Goal: Register for event/course

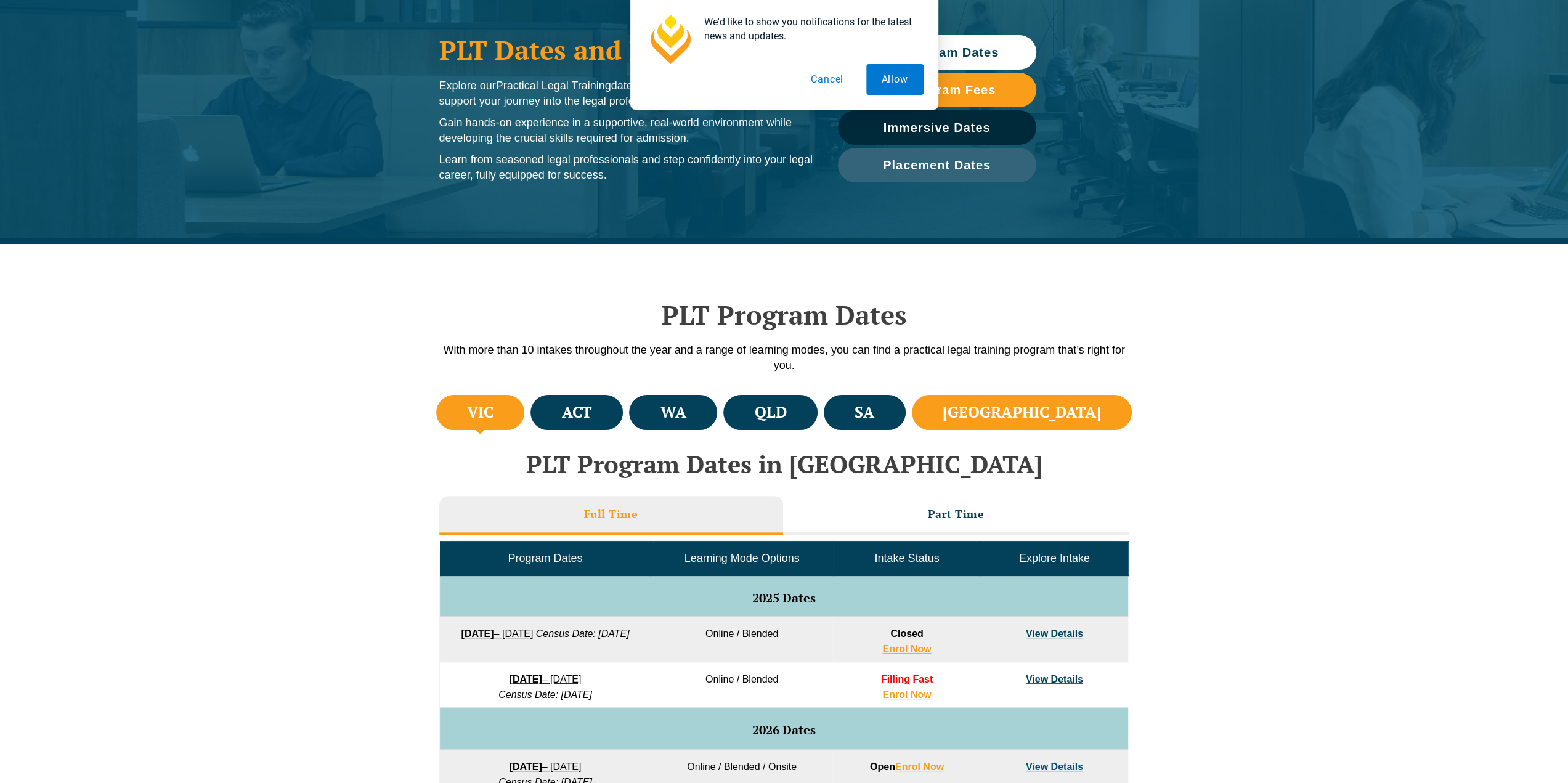
click at [1095, 410] on li "NSW" at bounding box center [1021, 412] width 220 height 35
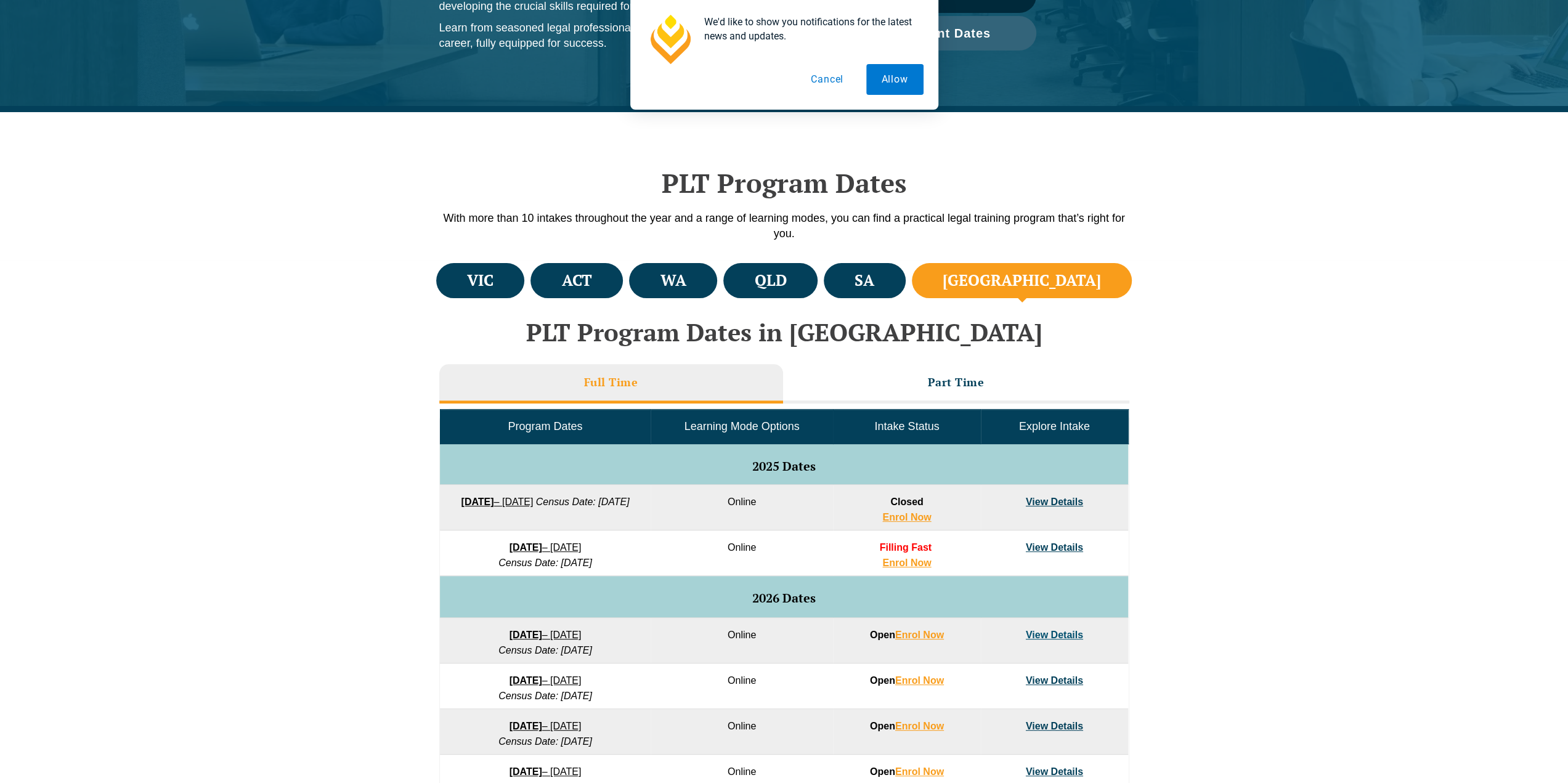
scroll to position [308, 0]
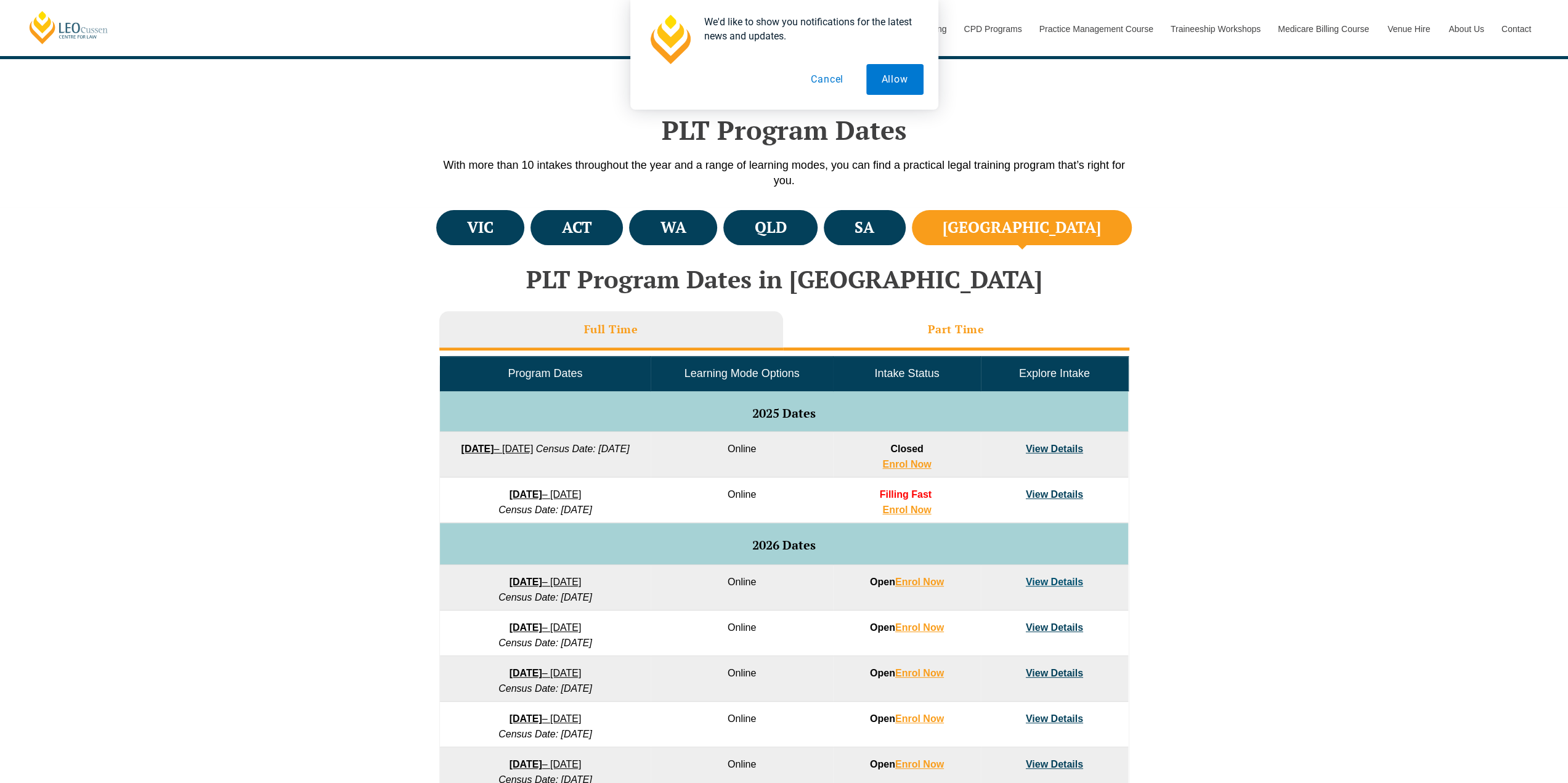
click at [964, 334] on h3 "Part Time" at bounding box center [956, 329] width 57 height 14
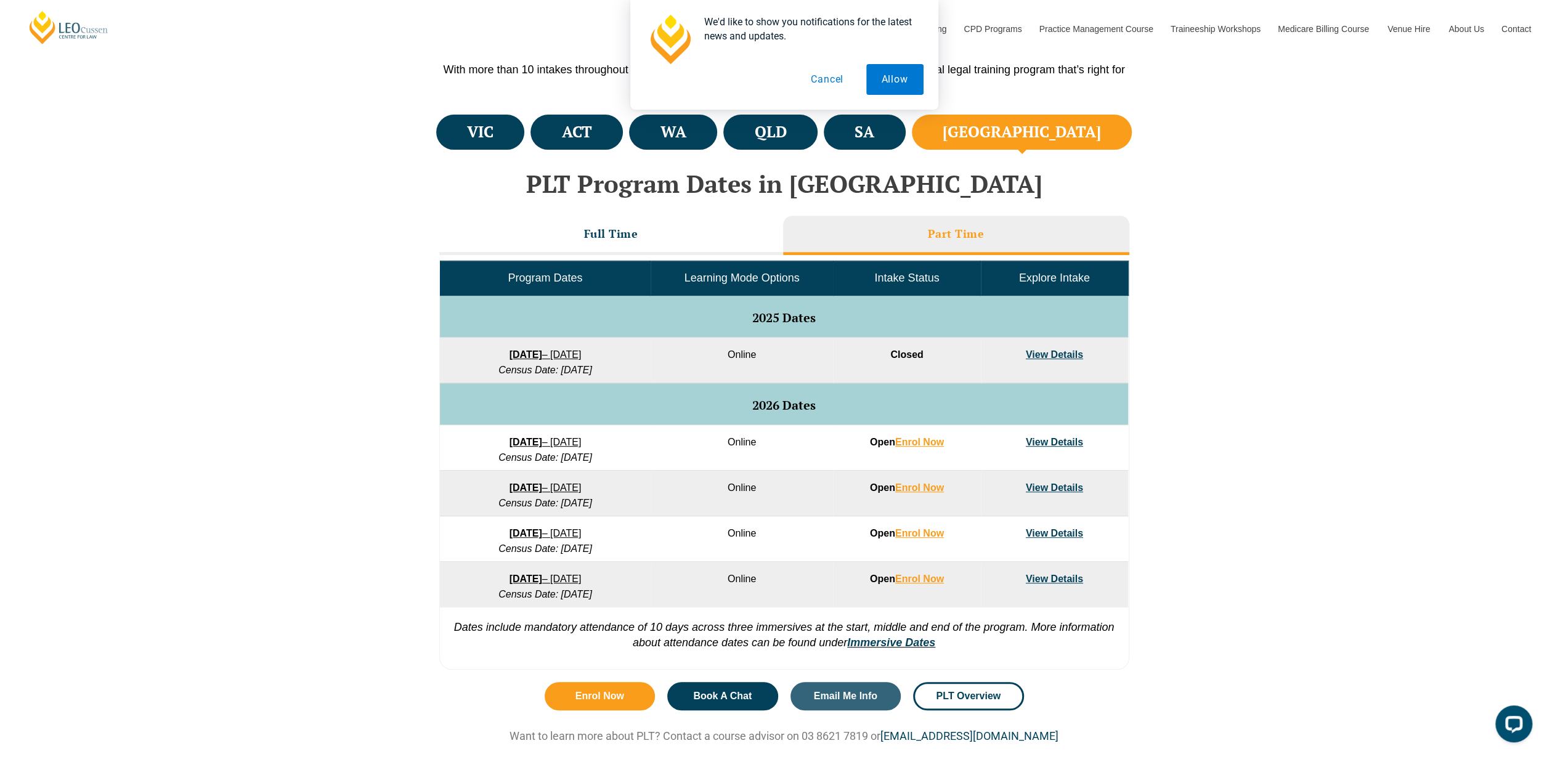
scroll to position [432, 0]
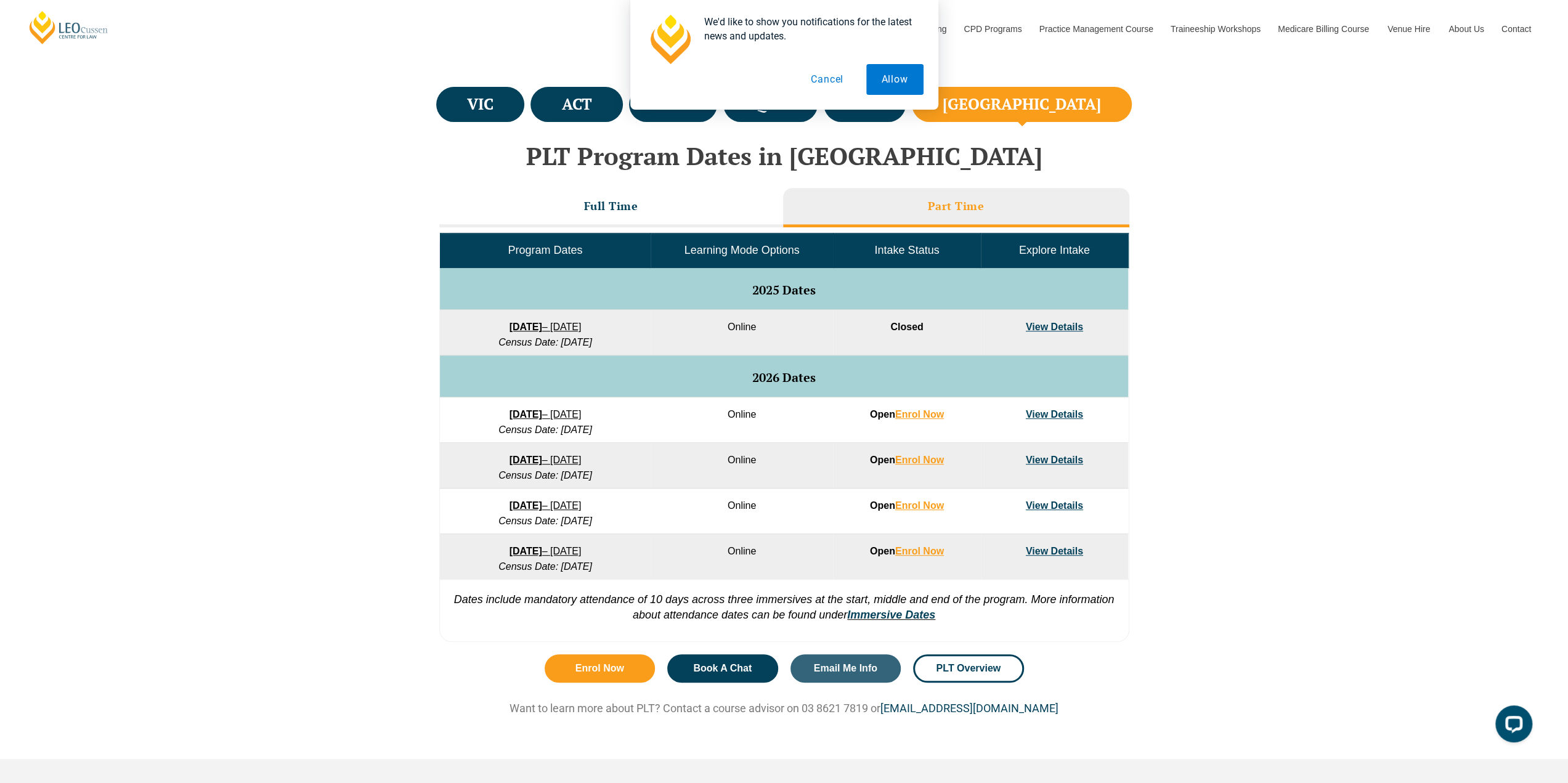
click at [1056, 548] on link "View Details" at bounding box center [1054, 551] width 57 height 11
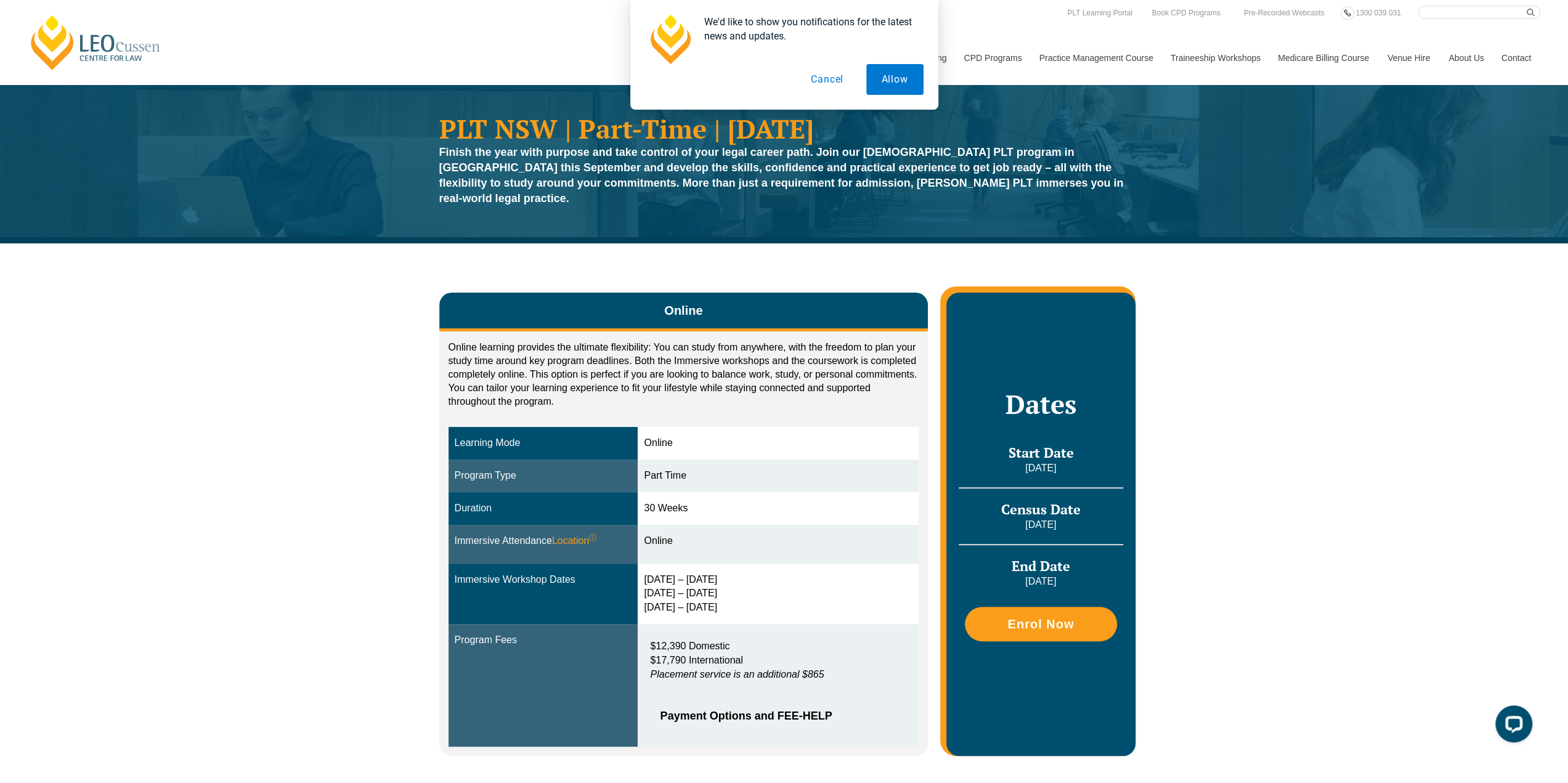
click at [841, 79] on button "Cancel" at bounding box center [827, 79] width 63 height 31
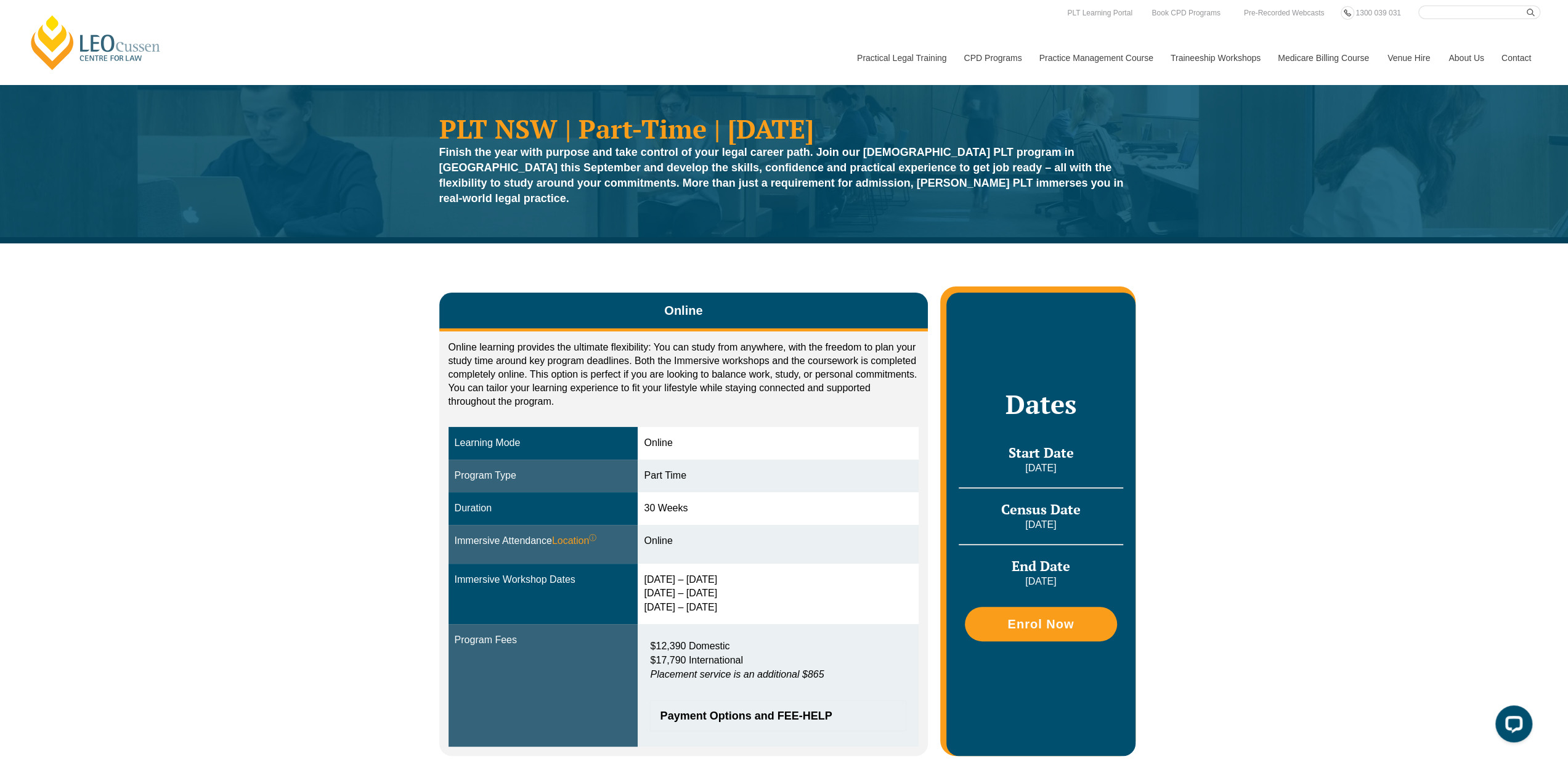
click at [1341, 380] on div "Online Online learning provides the ultimate flexibility: You can study from an…" at bounding box center [784, 517] width 1568 height 548
click at [1271, 467] on div "Online Online learning provides the ultimate flexibility: You can study from an…" at bounding box center [784, 517] width 1568 height 548
